Goal: Task Accomplishment & Management: Manage account settings

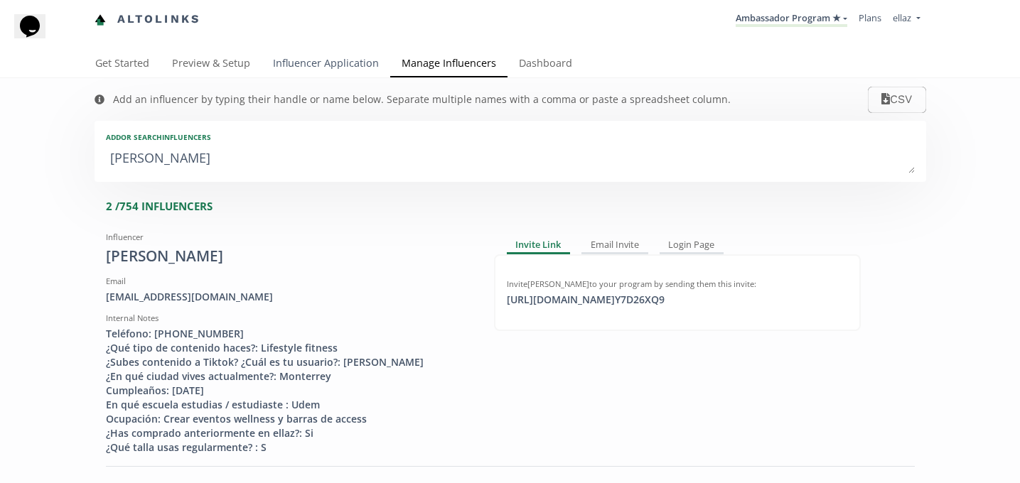
scroll to position [29, 0]
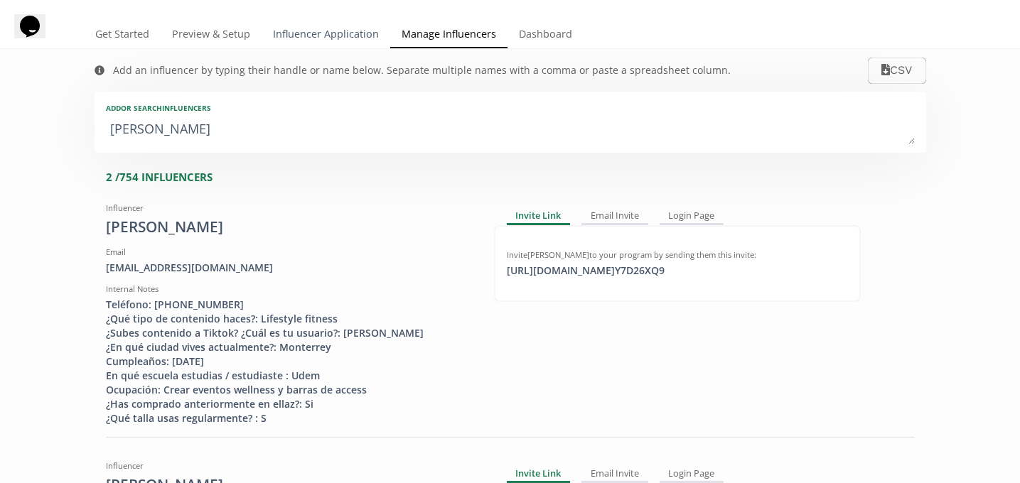
click at [310, 44] on link "Influencer Application" at bounding box center [326, 35] width 129 height 28
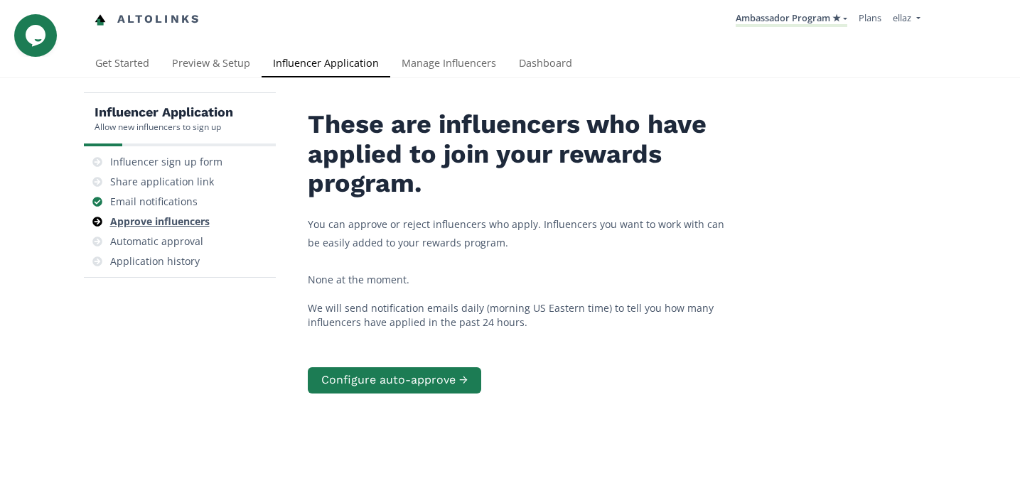
click at [144, 225] on div "Approve influencers" at bounding box center [160, 222] width 100 height 14
click at [566, 69] on link "Dashboard" at bounding box center [546, 64] width 76 height 28
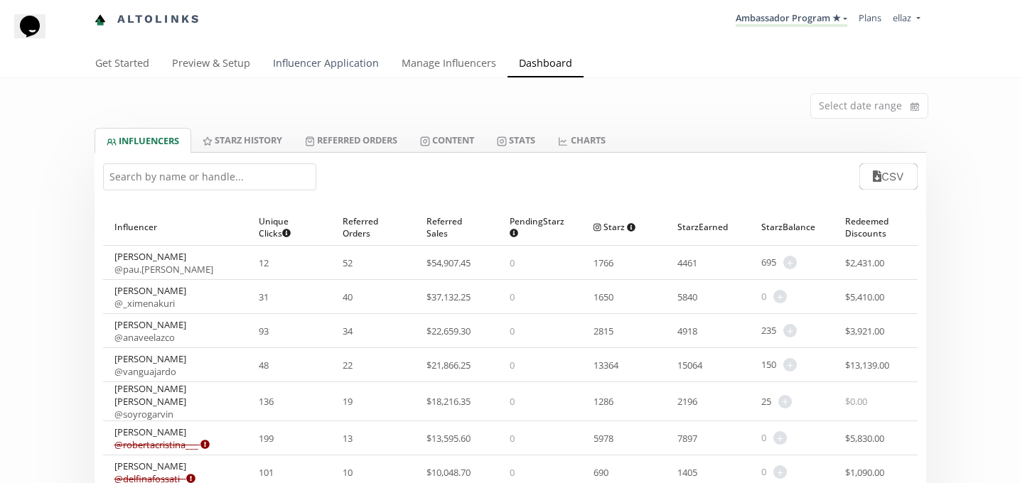
click at [305, 71] on link "Influencer Application" at bounding box center [326, 64] width 129 height 28
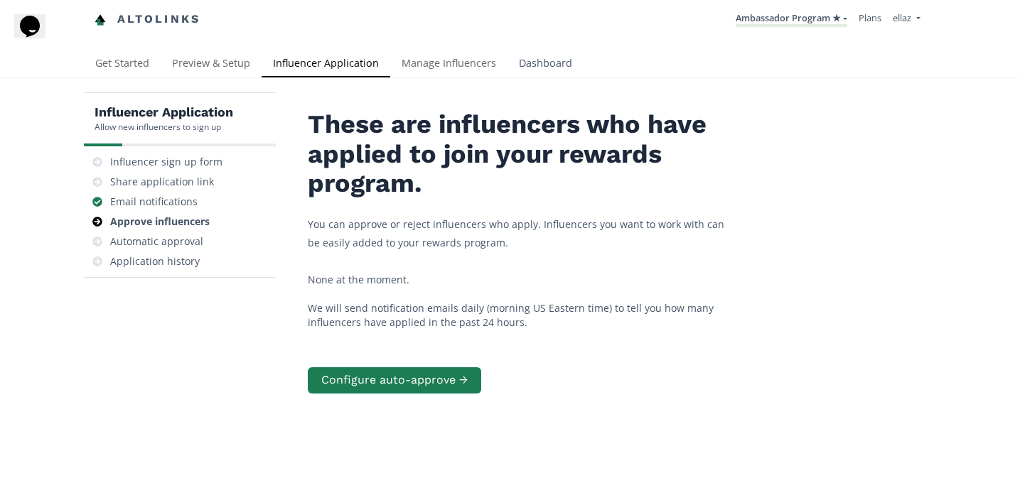
click at [547, 64] on link "Dashboard" at bounding box center [546, 64] width 76 height 28
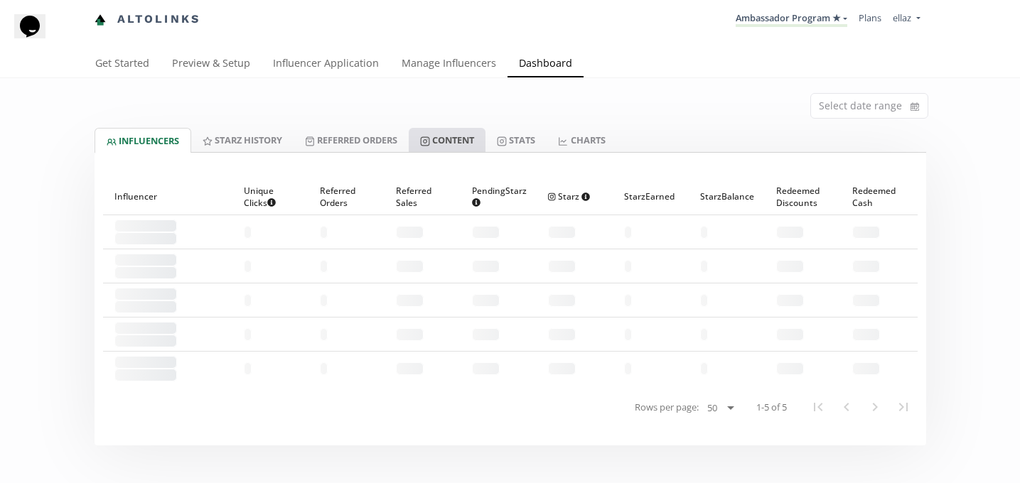
click at [478, 143] on link "Content" at bounding box center [447, 140] width 77 height 24
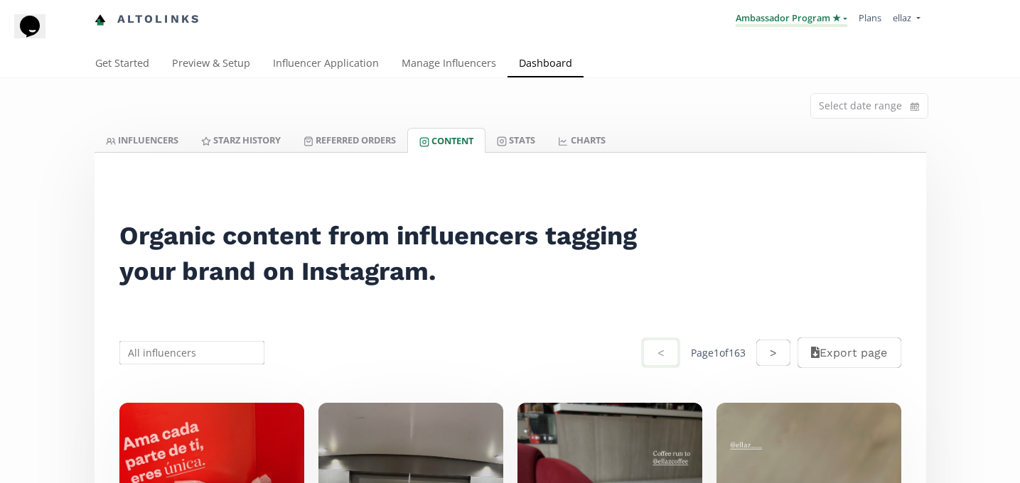
click at [822, 23] on link "Ambassador Program ★" at bounding box center [792, 19] width 112 height 16
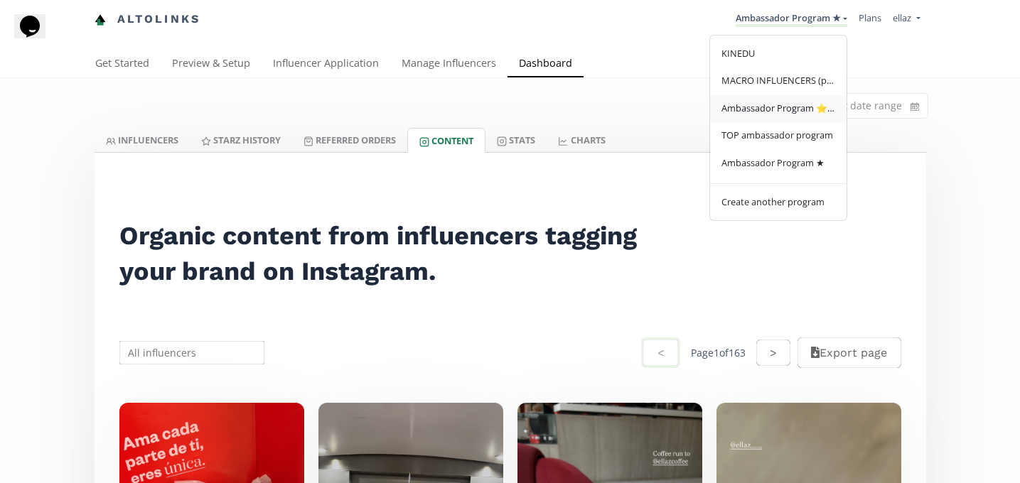
click at [775, 111] on span "Ambassador Program ⭐️⭐️" at bounding box center [778, 108] width 114 height 13
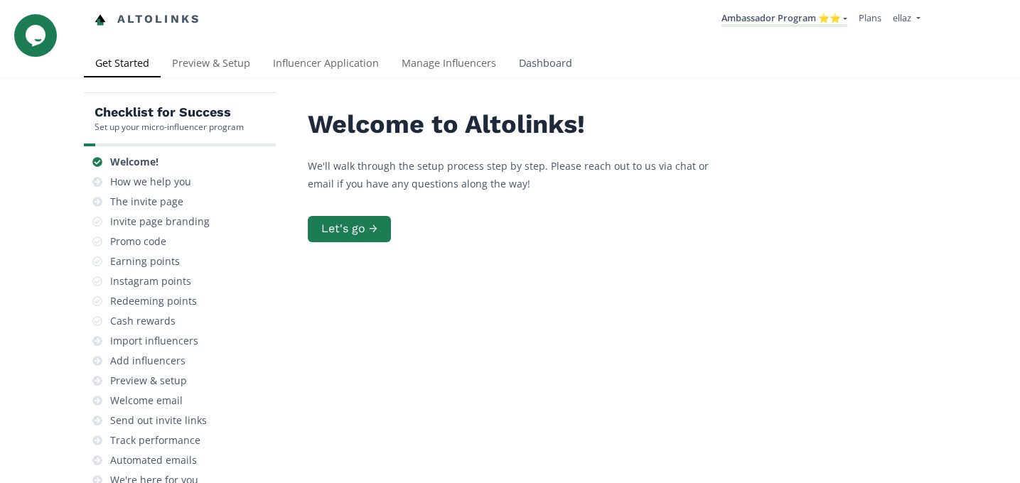
click at [570, 69] on link "Dashboard" at bounding box center [546, 64] width 76 height 28
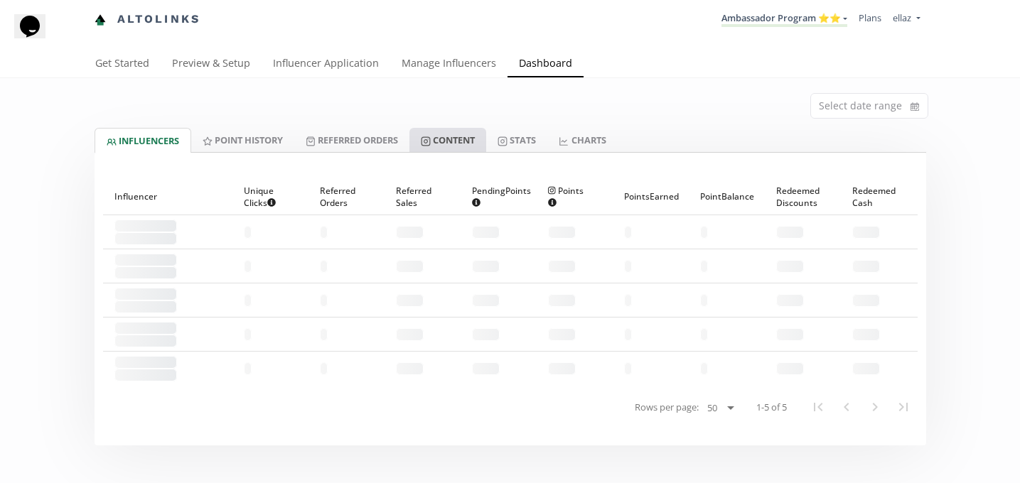
click at [454, 134] on link "Content" at bounding box center [447, 140] width 77 height 24
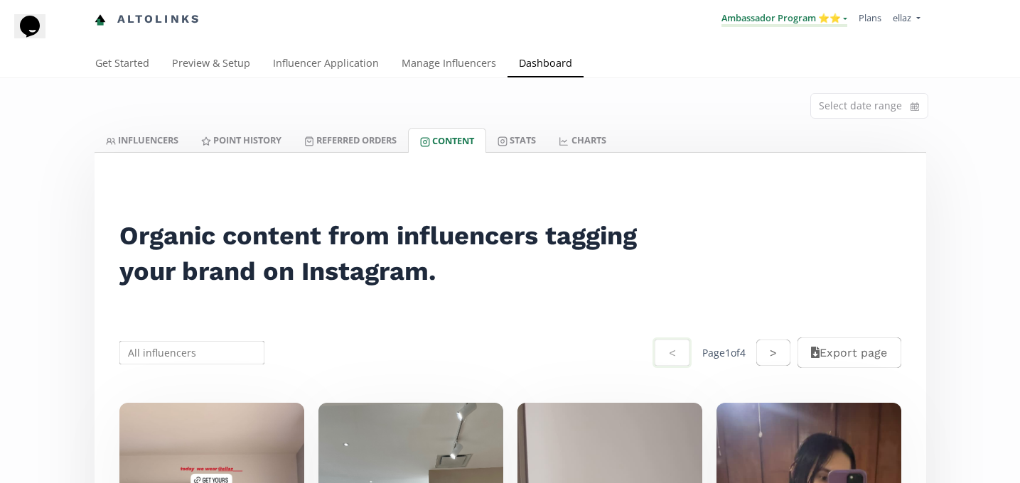
click at [768, 24] on link "Ambassador Program ⭐️⭐️" at bounding box center [784, 19] width 126 height 16
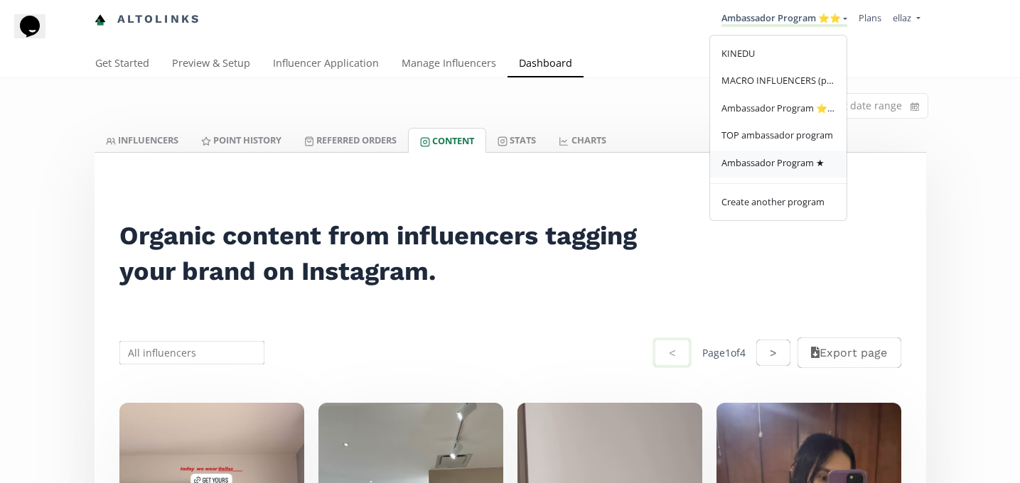
click at [782, 163] on span "Ambassador Program ★" at bounding box center [772, 162] width 103 height 13
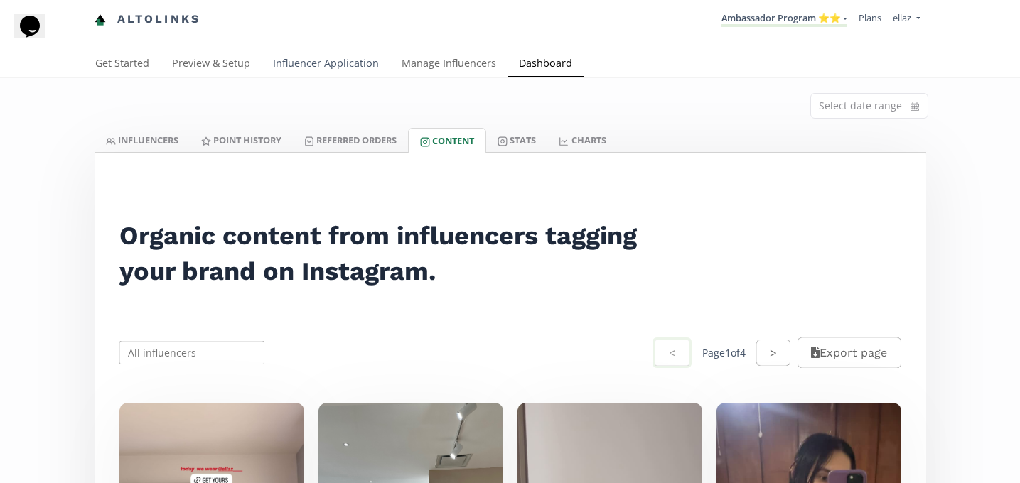
click at [319, 62] on link "Influencer Application" at bounding box center [326, 64] width 129 height 28
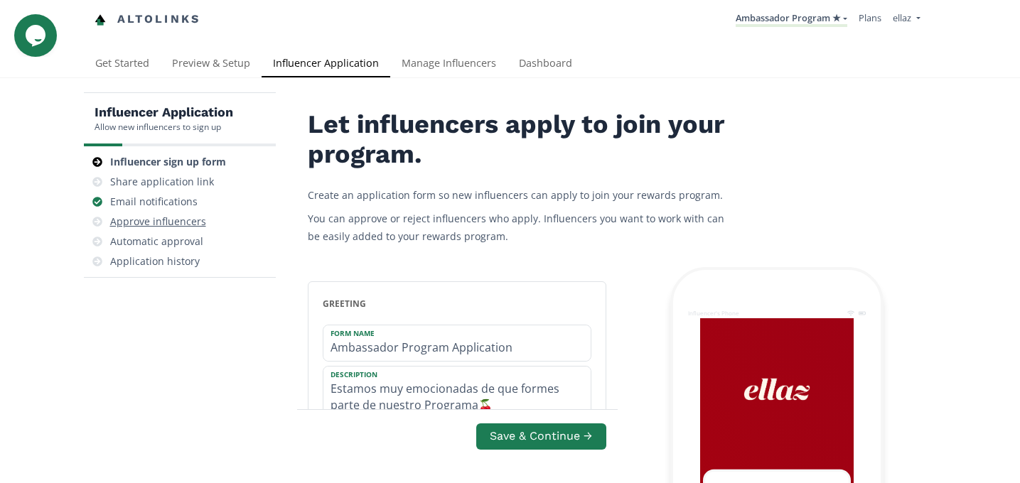
click at [182, 230] on div "Approve influencers" at bounding box center [180, 222] width 181 height 20
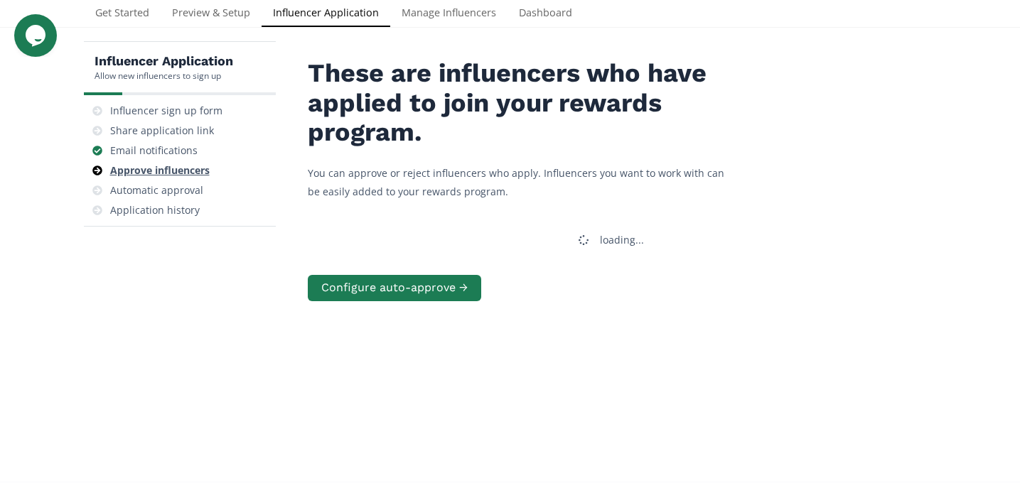
scroll to position [57, 0]
